Goal: Navigation & Orientation: Find specific page/section

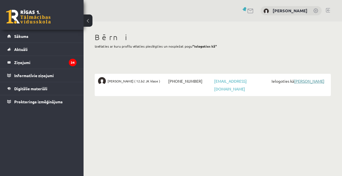
click at [312, 82] on link "[PERSON_NAME]" at bounding box center [309, 81] width 30 height 5
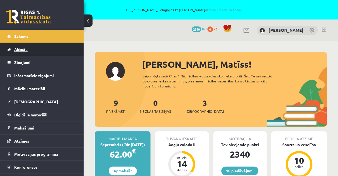
click at [26, 48] on span "Aktuāli" at bounding box center [20, 49] width 13 height 5
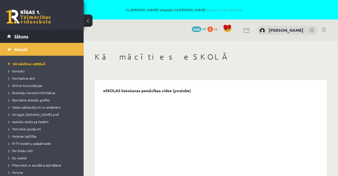
click at [22, 33] on link "Sākums" at bounding box center [41, 36] width 69 height 13
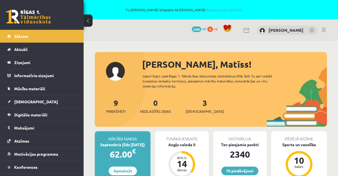
click at [324, 30] on link at bounding box center [324, 30] width 4 height 4
